Goal: Transaction & Acquisition: Purchase product/service

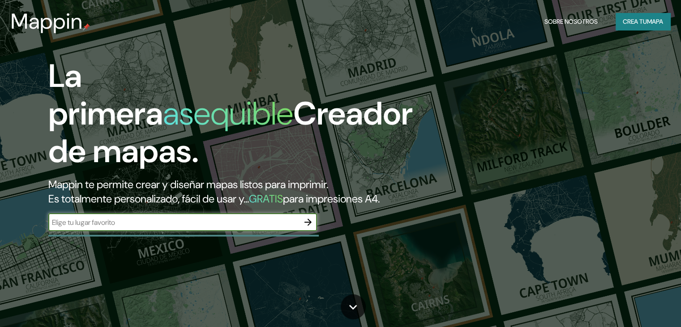
click at [231, 227] on input "text" at bounding box center [173, 222] width 251 height 10
type input "lebu"
click at [304, 227] on icon "button" at bounding box center [308, 222] width 11 height 11
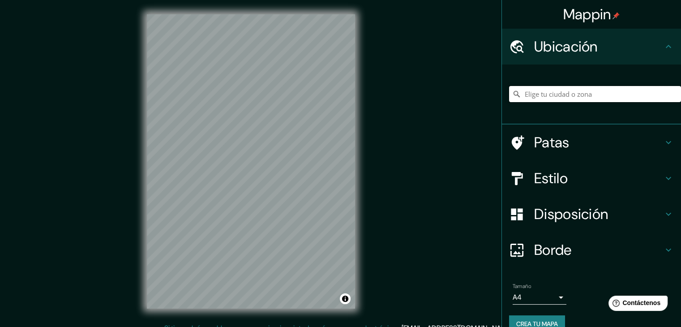
click at [580, 94] on input "Elige tu ciudad o zona" at bounding box center [595, 94] width 172 height 16
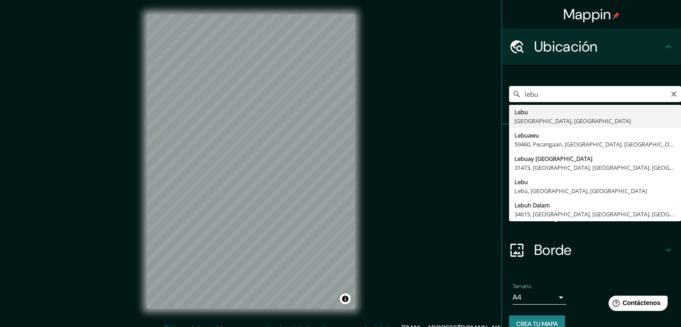
type input "Lebu, [GEOGRAPHIC_DATA], [GEOGRAPHIC_DATA]"
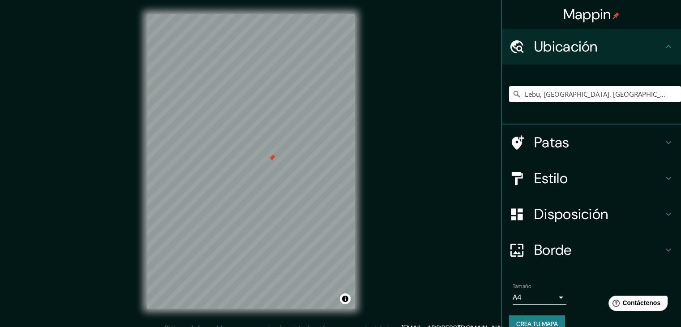
click at [274, 160] on div at bounding box center [271, 157] width 7 height 7
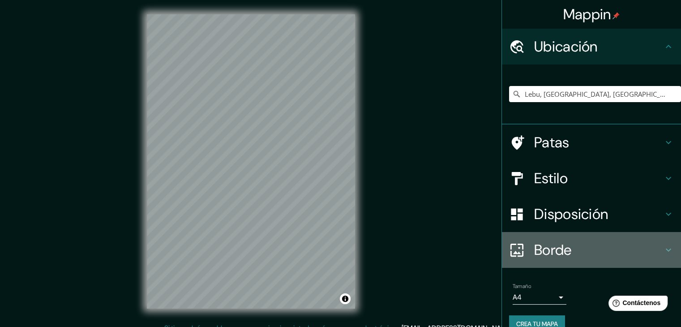
click at [663, 250] on icon at bounding box center [668, 249] width 11 height 11
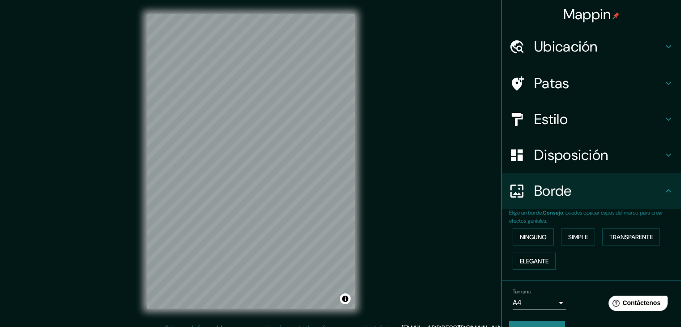
click at [603, 156] on h4 "Disposición" at bounding box center [598, 155] width 129 height 18
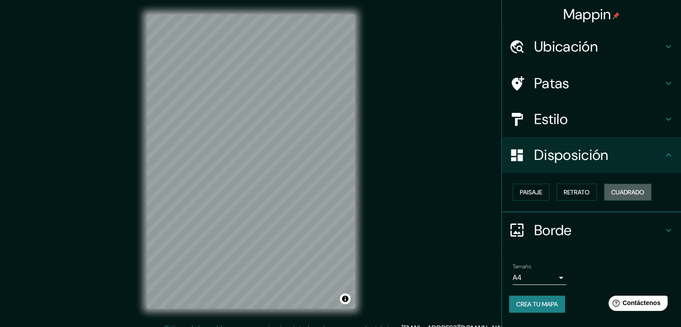
click at [639, 193] on font "Cuadrado" at bounding box center [627, 192] width 33 height 8
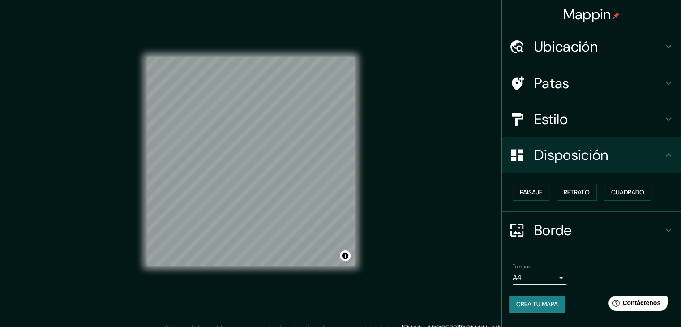
click at [558, 300] on font "Crea tu mapa" at bounding box center [537, 304] width 42 height 8
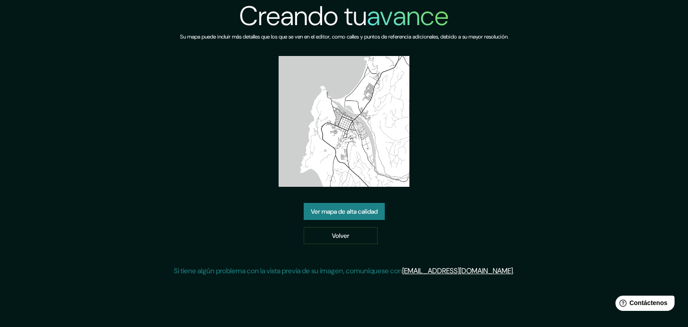
click at [350, 213] on font "Ver mapa de alta calidad" at bounding box center [344, 211] width 67 height 8
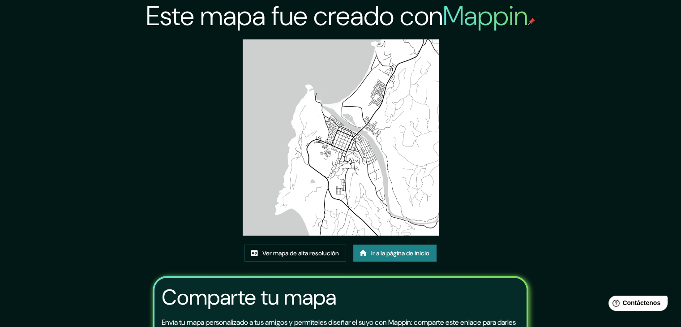
click at [301, 255] on font "Ver mapa de alta resolución" at bounding box center [300, 253] width 77 height 8
